Goal: Information Seeking & Learning: Learn about a topic

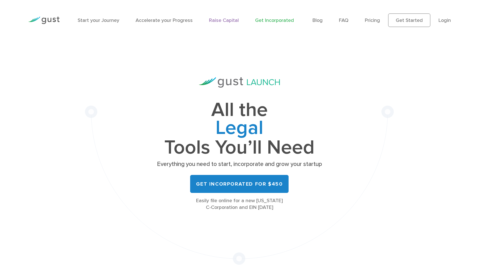
click at [218, 19] on link "Raise Capital" at bounding box center [224, 20] width 30 height 6
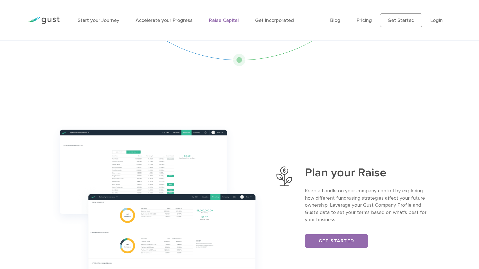
scroll to position [135, 0]
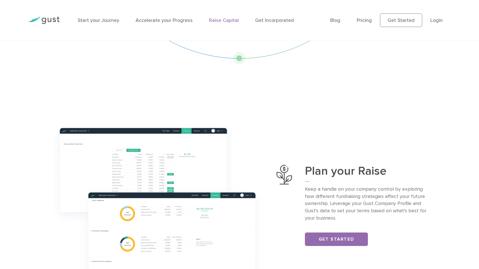
click at [59, 18] on img at bounding box center [43, 21] width 31 height 8
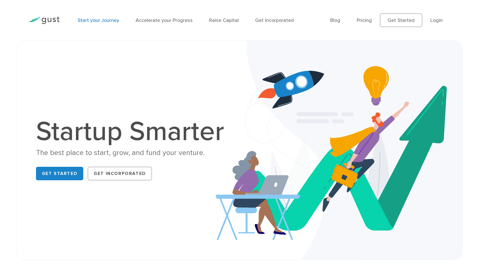
click at [92, 20] on link "Start your Journey" at bounding box center [99, 20] width 42 height 6
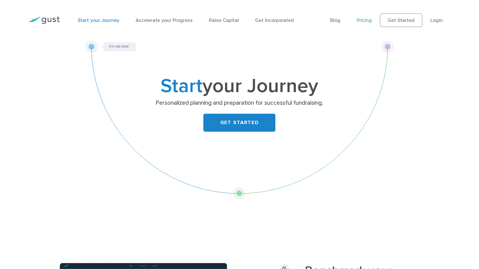
click at [365, 19] on link "Pricing" at bounding box center [363, 20] width 15 height 6
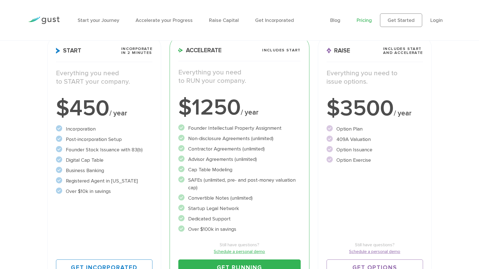
scroll to position [92, 0]
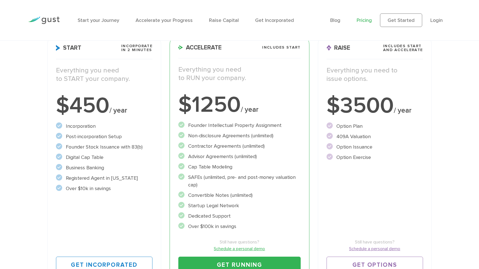
drag, startPoint x: 189, startPoint y: 166, endPoint x: 214, endPoint y: 164, distance: 24.2
click at [214, 164] on li "Cap Table Modeling" at bounding box center [239, 167] width 122 height 8
copy li "Cap Table"
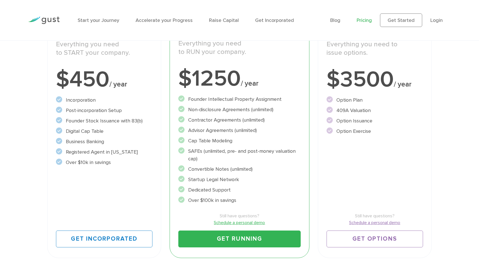
scroll to position [117, 0]
